Goal: Book appointment/travel/reservation

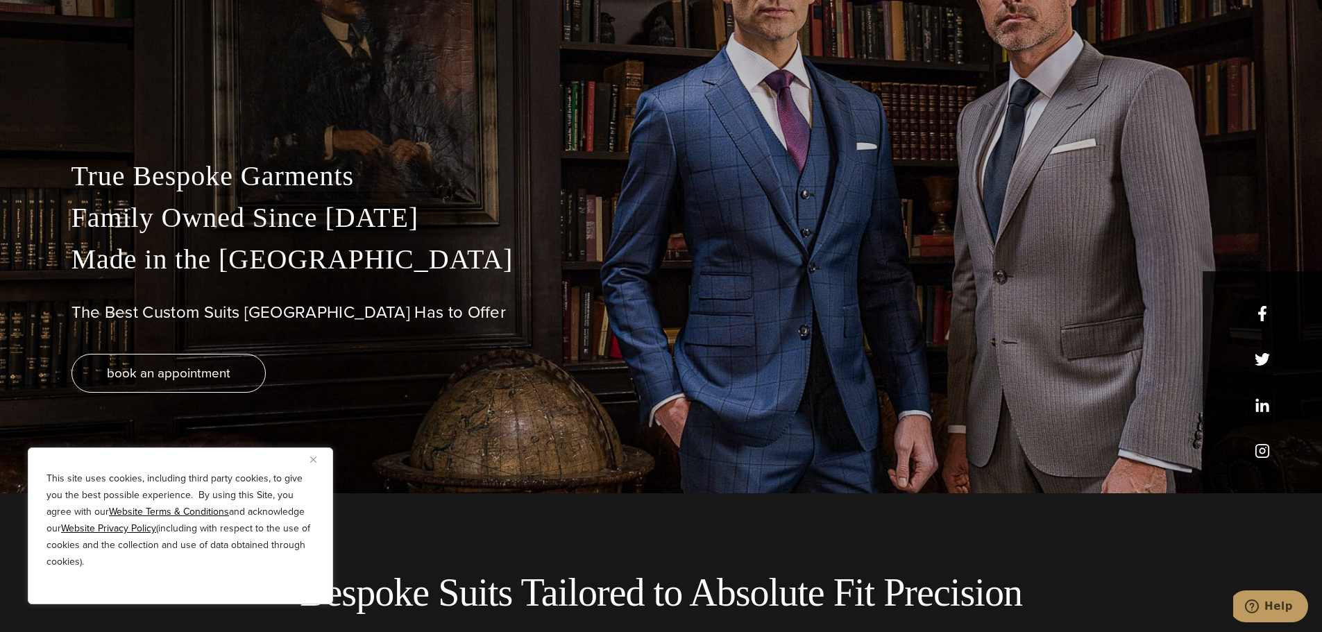
click at [313, 459] on img "Close" at bounding box center [313, 460] width 6 height 6
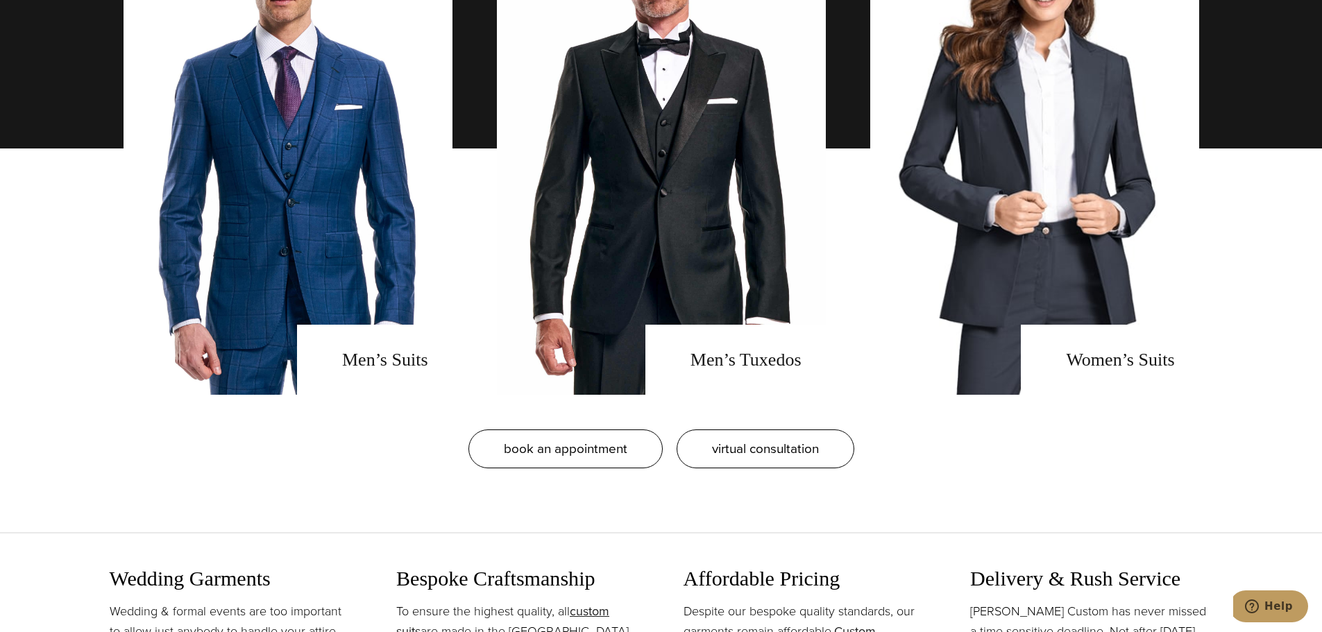
scroll to position [1249, 0]
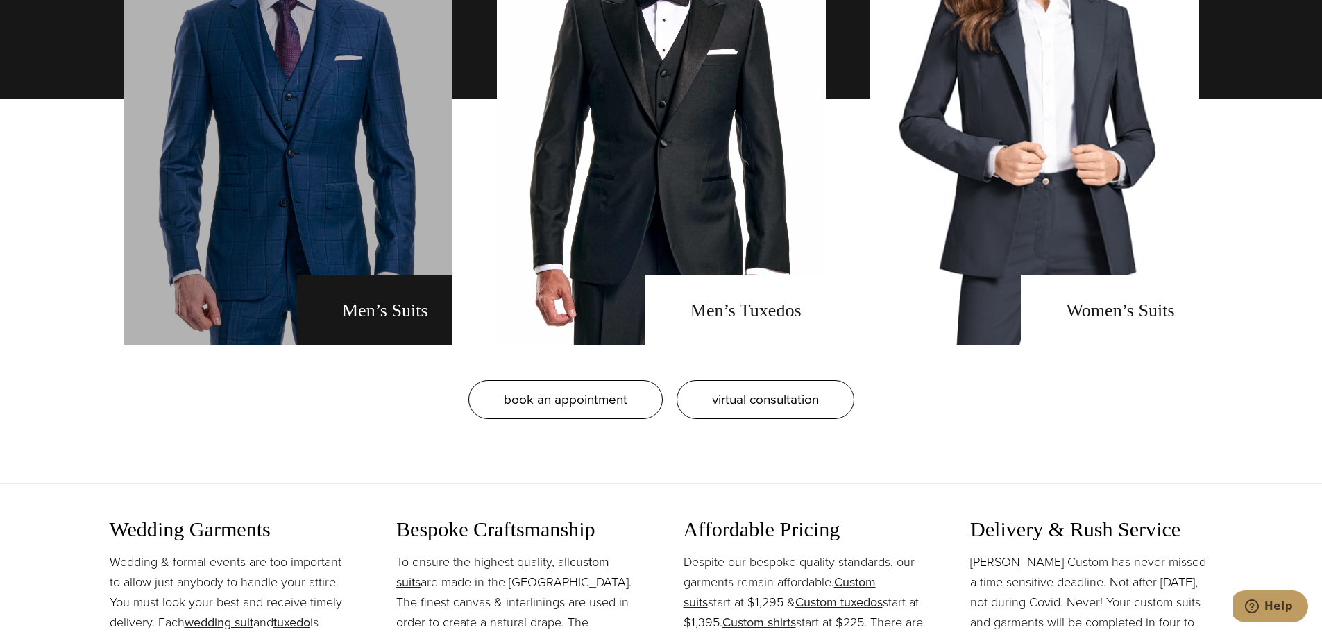
click at [389, 327] on link "men's suits" at bounding box center [288, 99] width 329 height 493
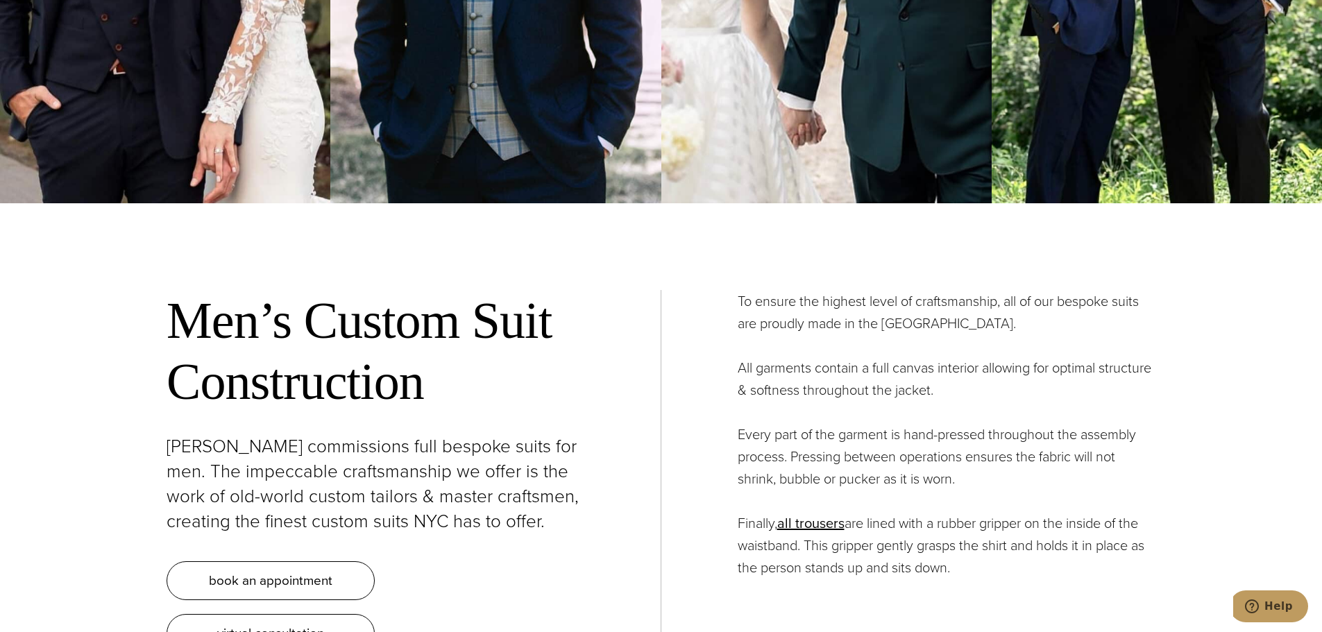
scroll to position [5344, 0]
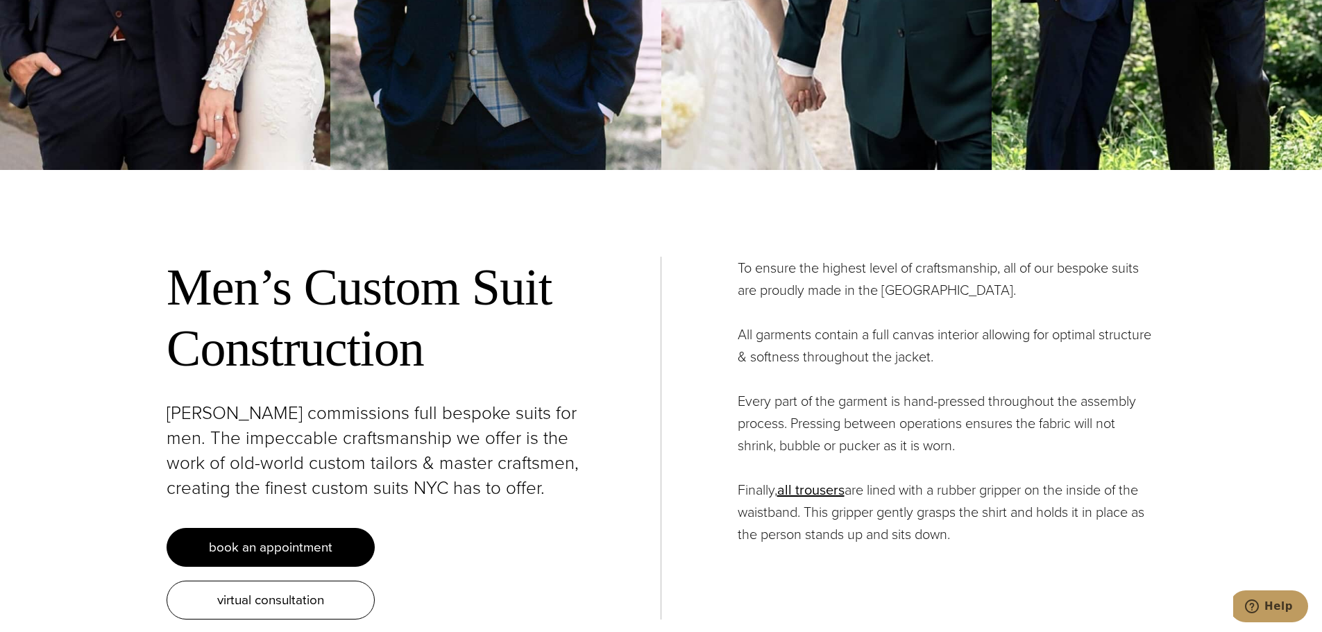
click at [221, 537] on span "book an appointment" at bounding box center [271, 547] width 124 height 20
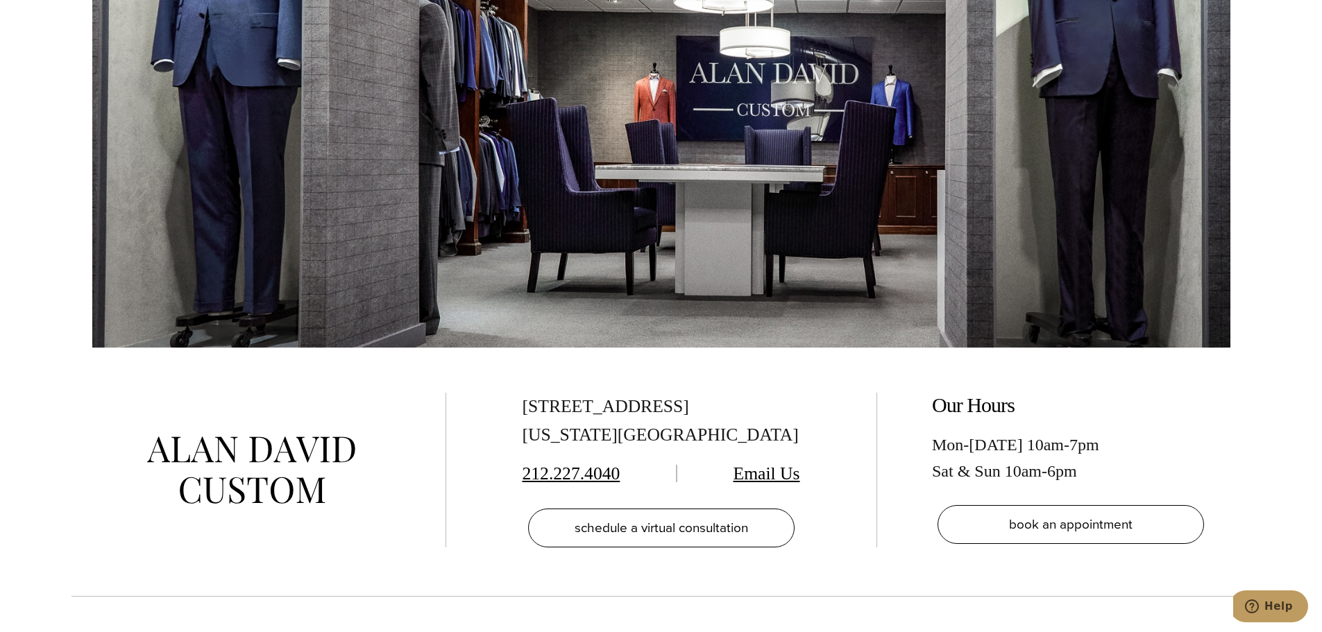
scroll to position [2637, 0]
